Goal: Task Accomplishment & Management: Complete application form

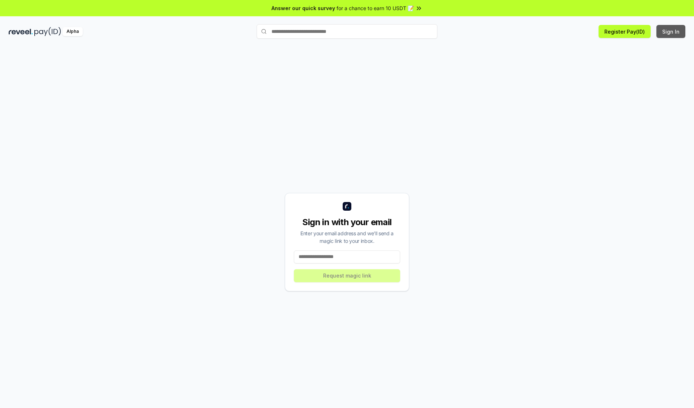
click at [671, 31] on button "Sign In" at bounding box center [670, 31] width 29 height 13
type input "**********"
click at [347, 275] on button "Request magic link" at bounding box center [347, 275] width 106 height 13
